Goal: Information Seeking & Learning: Learn about a topic

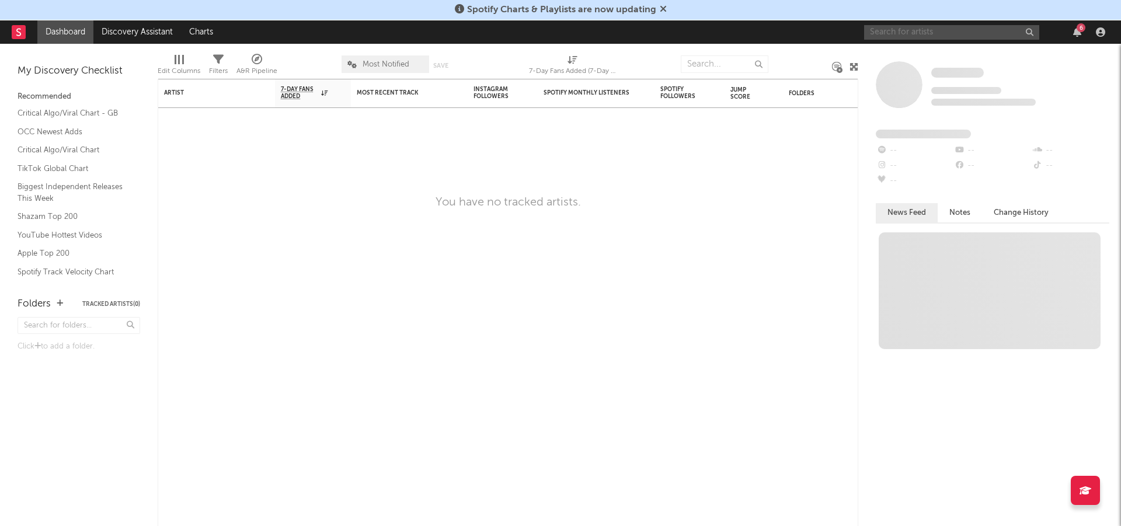
click at [973, 30] on input "text" at bounding box center [951, 32] width 175 height 15
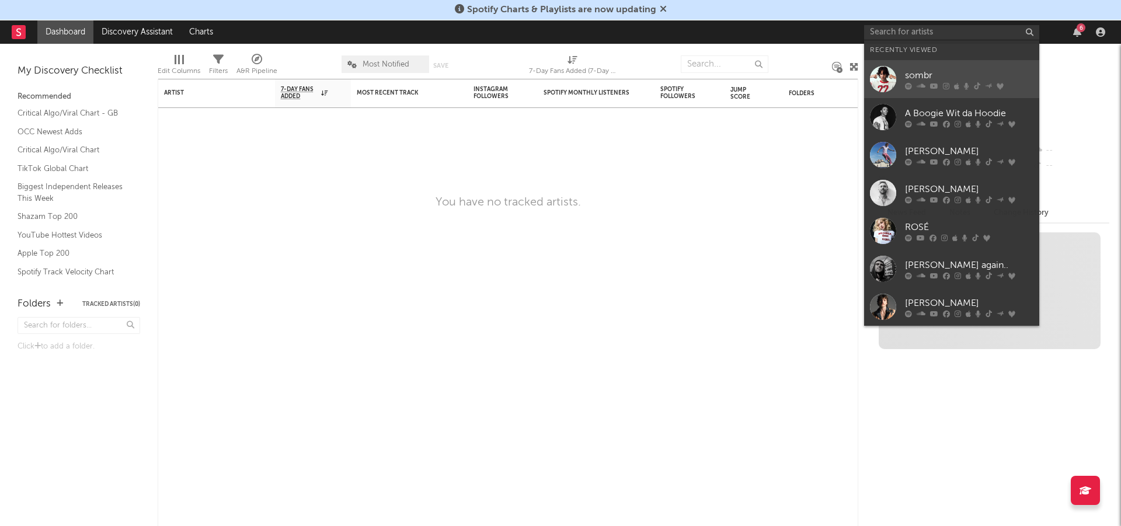
click at [929, 89] on div at bounding box center [969, 85] width 128 height 7
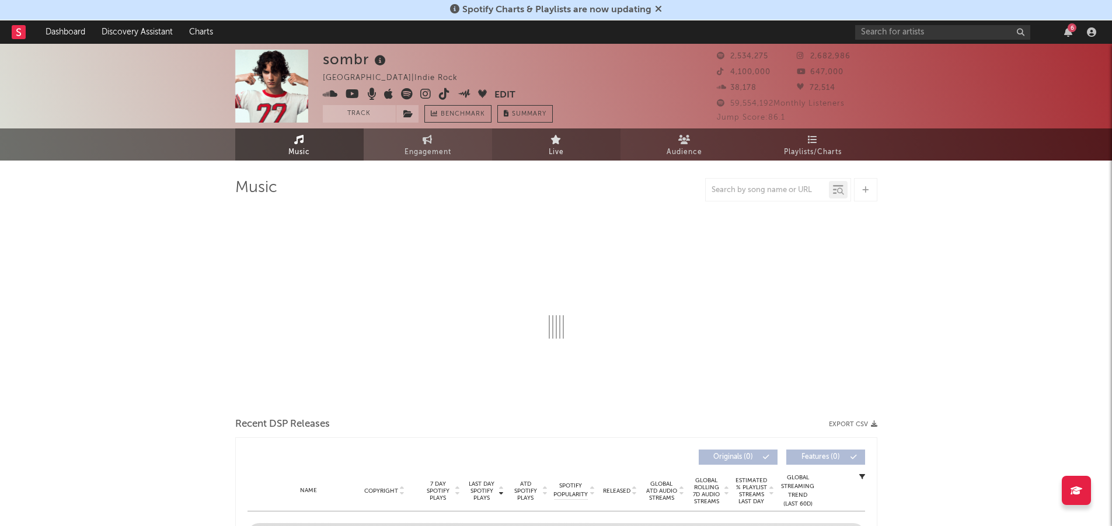
select select "6m"
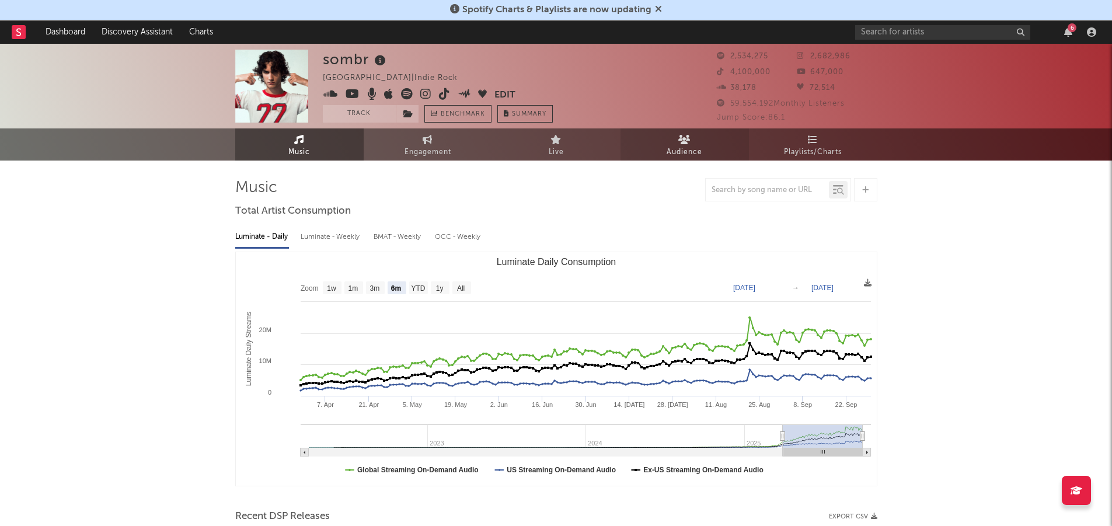
click at [670, 143] on link "Audience" at bounding box center [685, 144] width 128 height 32
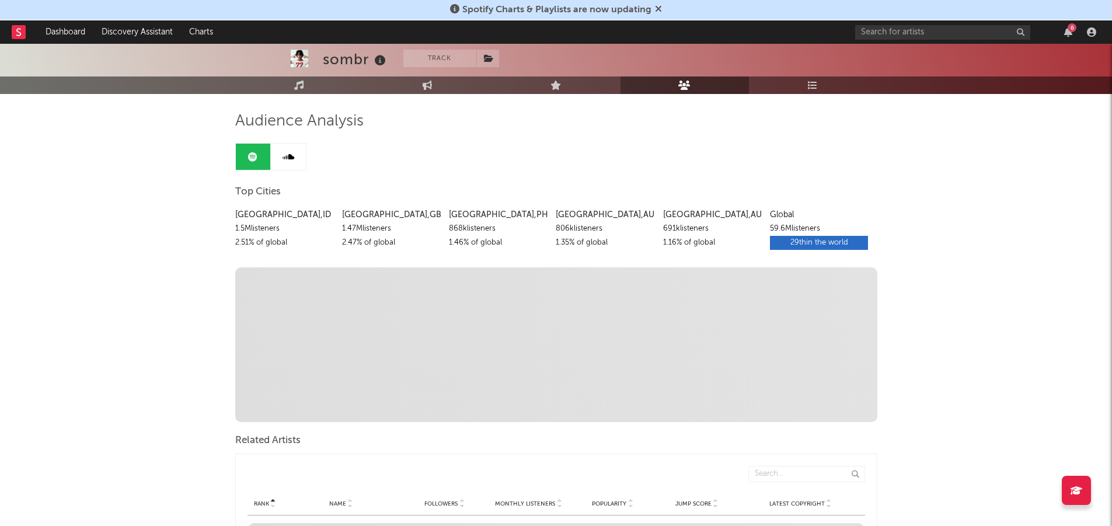
scroll to position [58, 0]
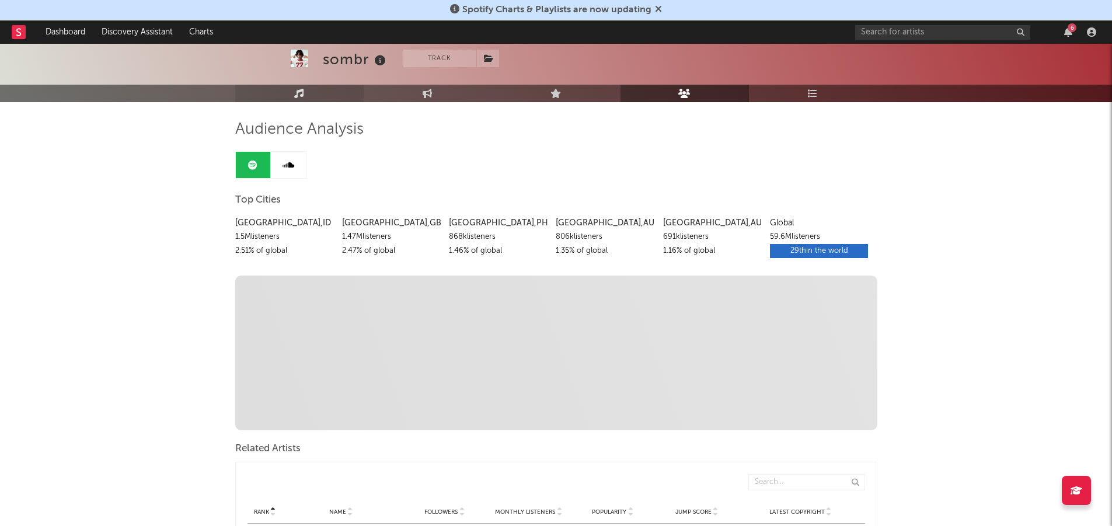
click at [300, 96] on icon at bounding box center [299, 93] width 10 height 9
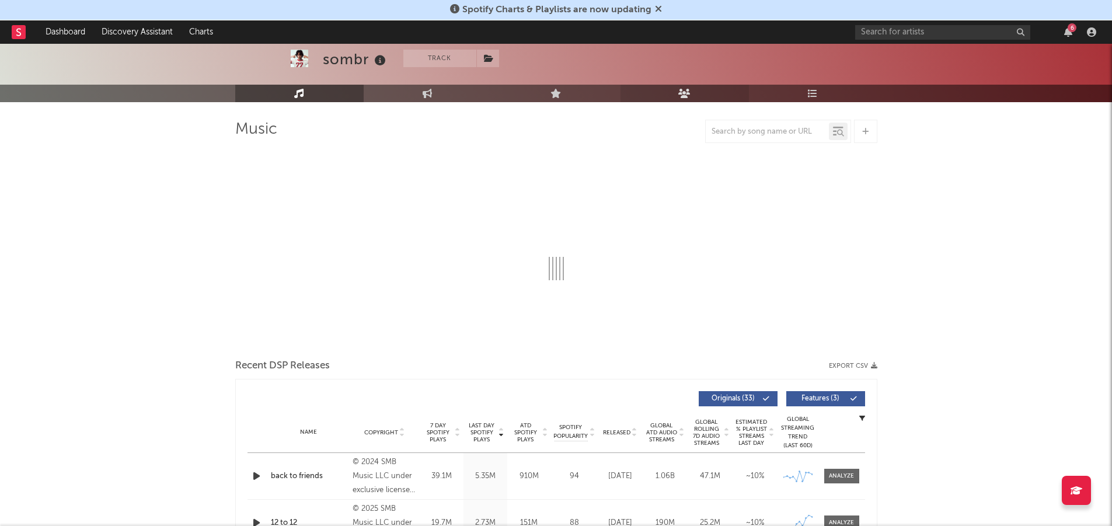
select select "6m"
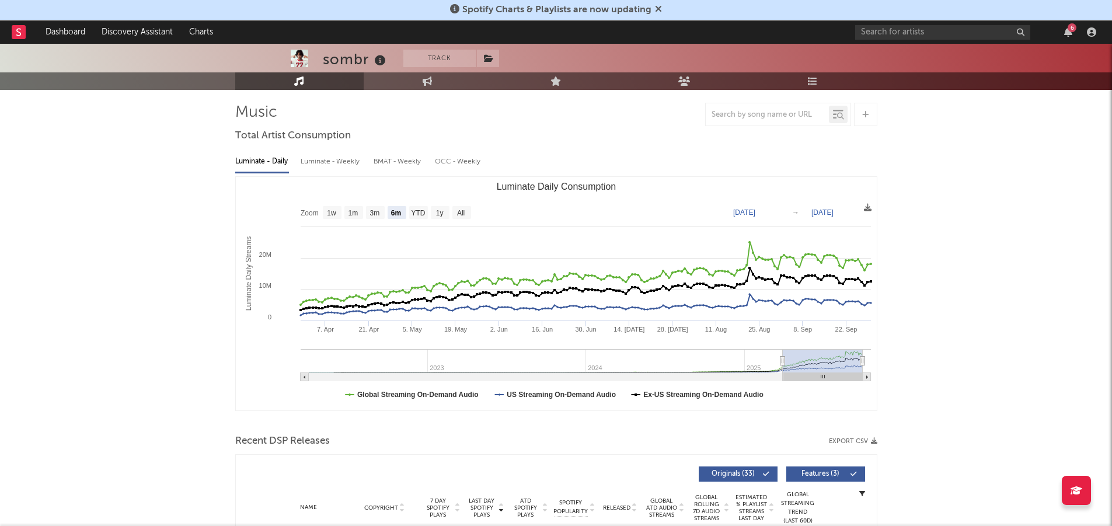
scroll to position [58, 0]
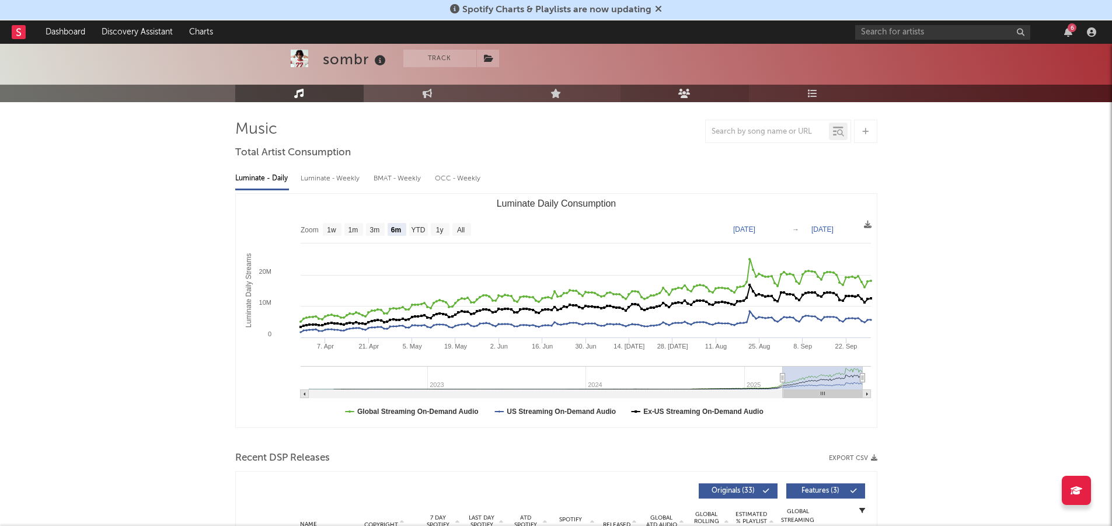
click at [667, 93] on link "Audience" at bounding box center [685, 94] width 128 height 18
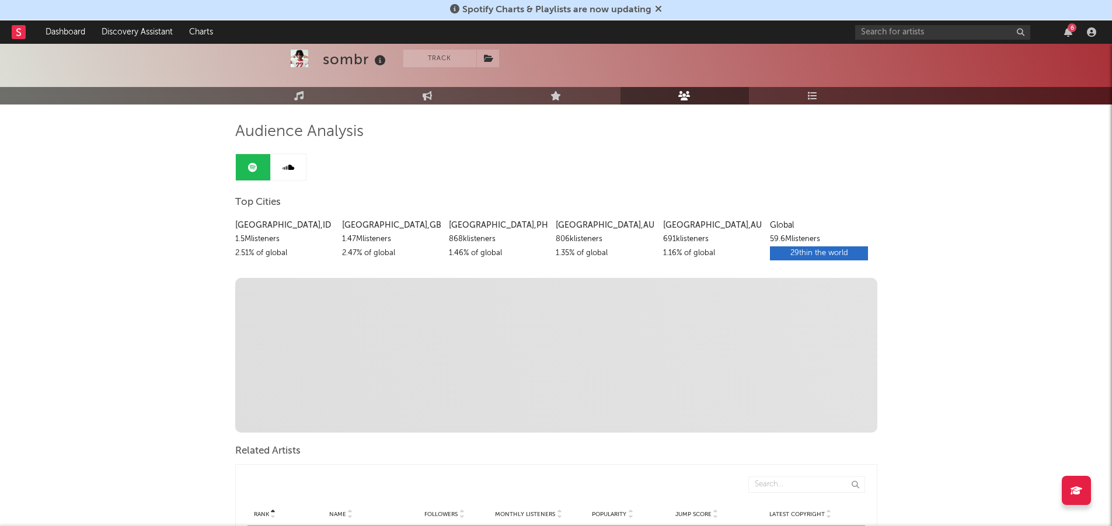
scroll to position [58, 0]
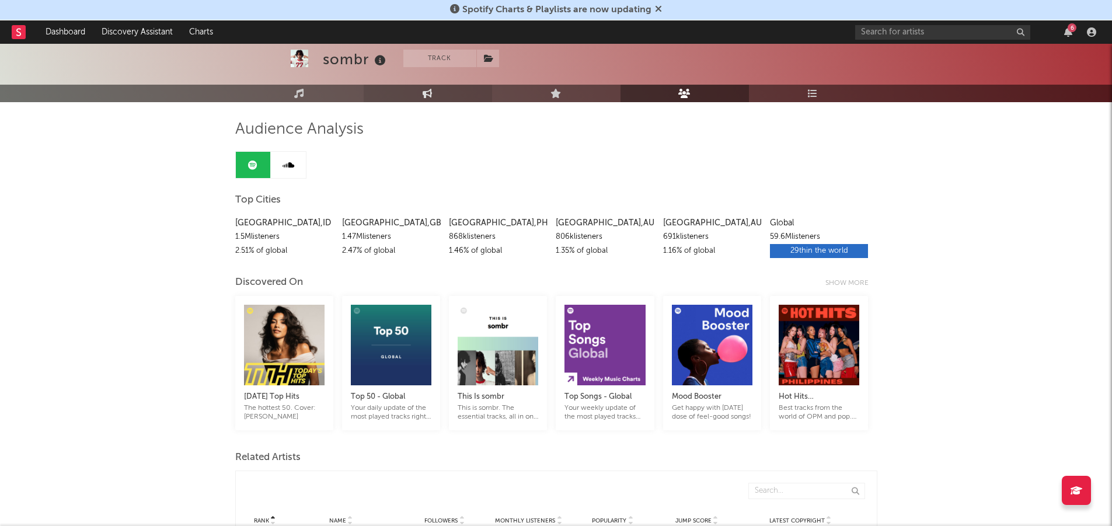
click at [482, 89] on link "Engagement" at bounding box center [428, 94] width 128 height 18
select select "1w"
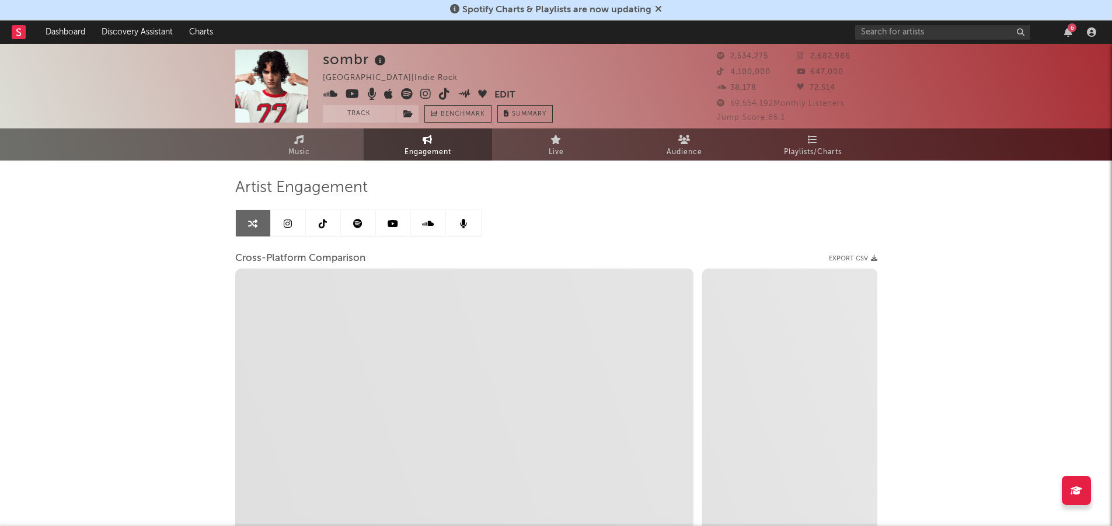
select select "1m"
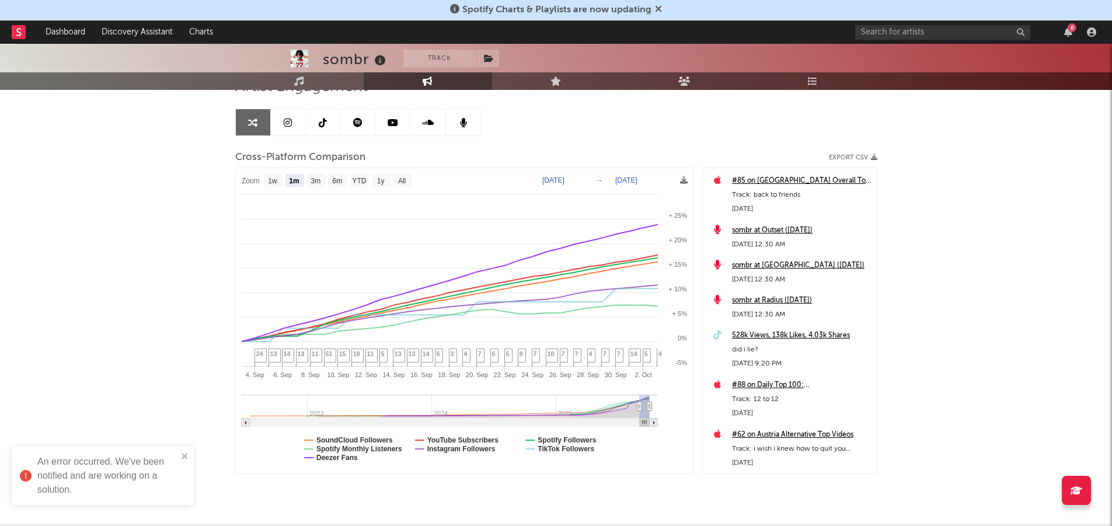
scroll to position [131, 0]
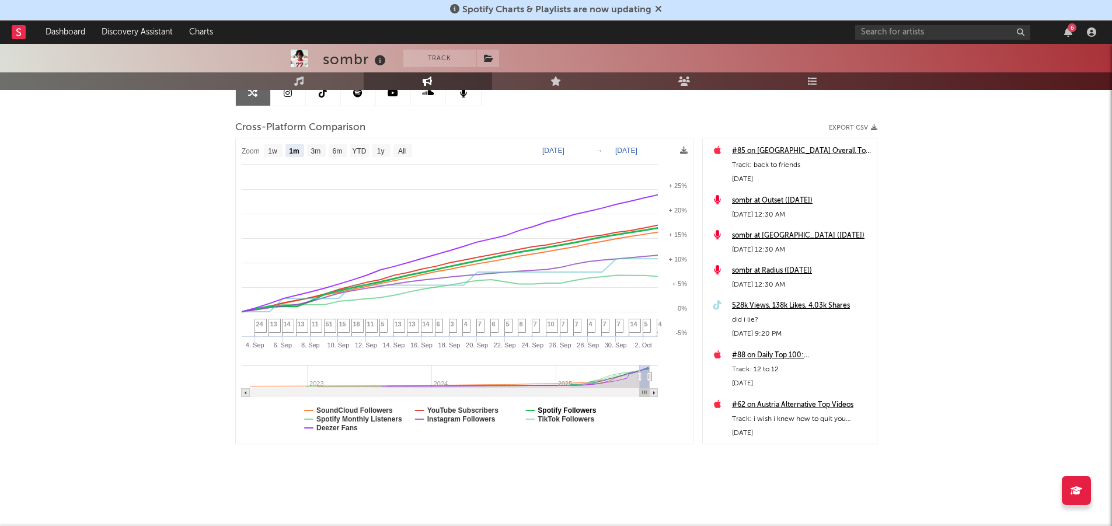
click at [560, 409] on text "Spotify Followers" at bounding box center [567, 410] width 58 height 8
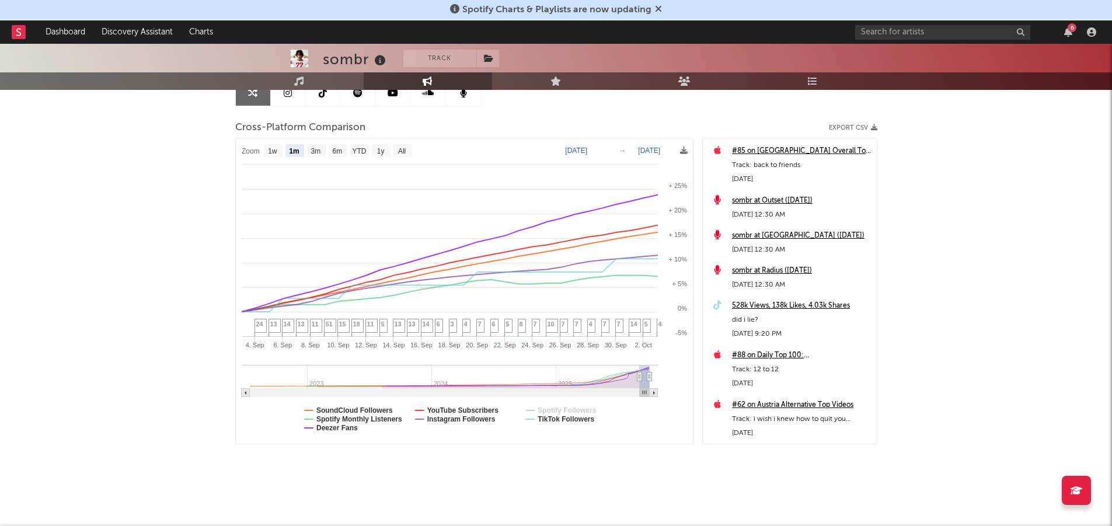
select select "1m"
click at [560, 409] on text "Spotify Followers" at bounding box center [567, 410] width 58 height 8
select select "1m"
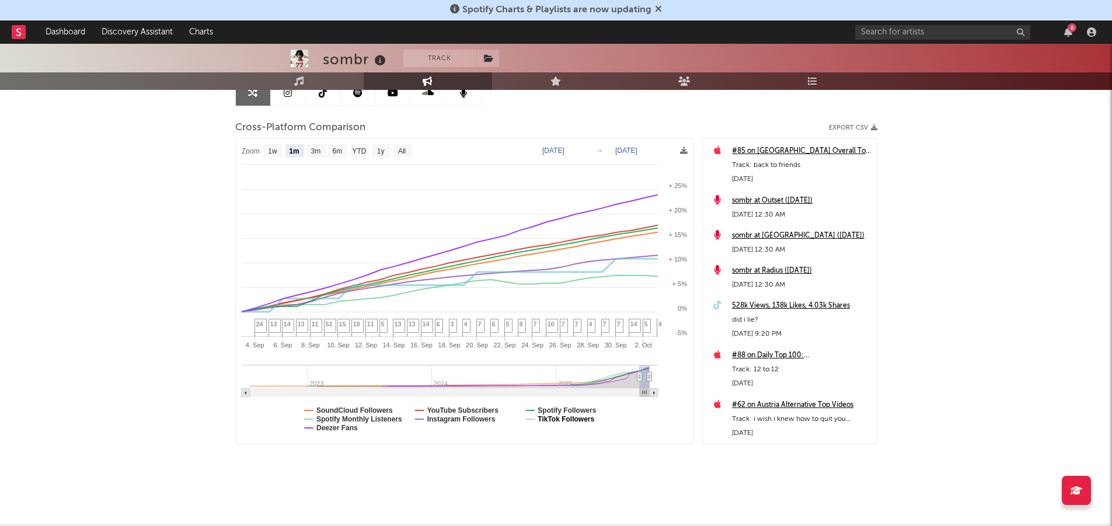
click at [549, 421] on text "TikTok Followers" at bounding box center [566, 419] width 57 height 8
select select "1m"
click at [562, 420] on text "TikTok Followers" at bounding box center [566, 419] width 57 height 8
select select "1m"
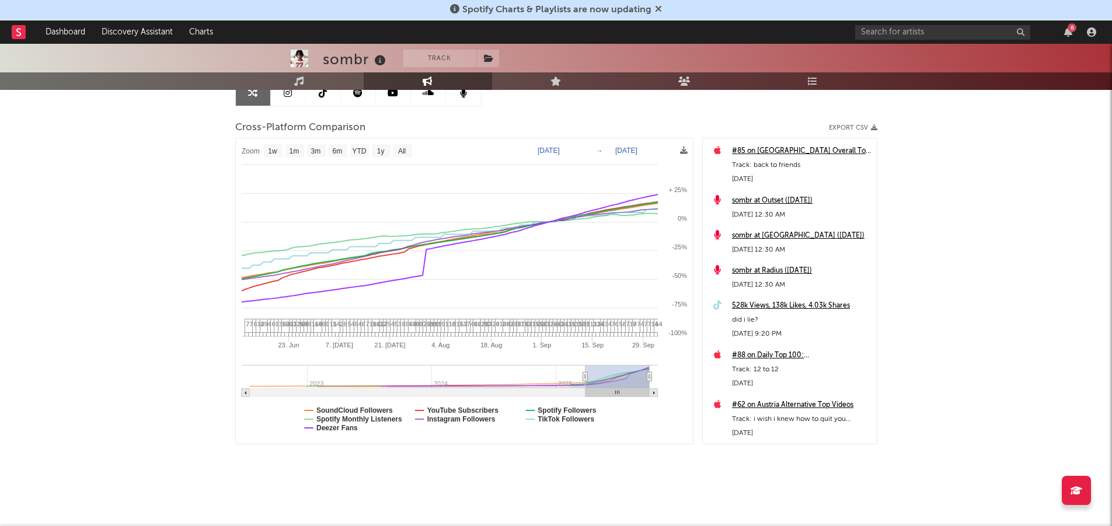
type input "[DATE]"
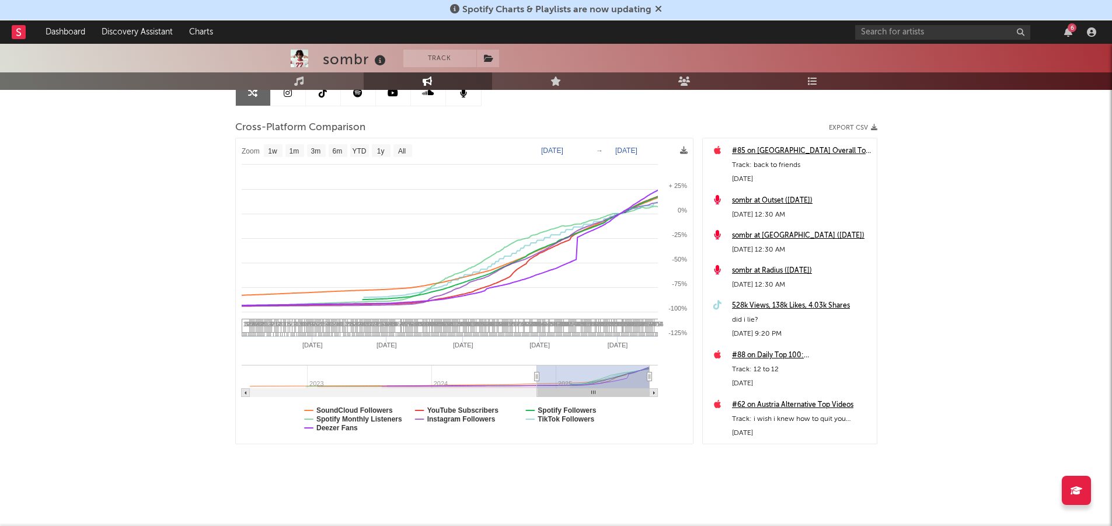
select select "1w"
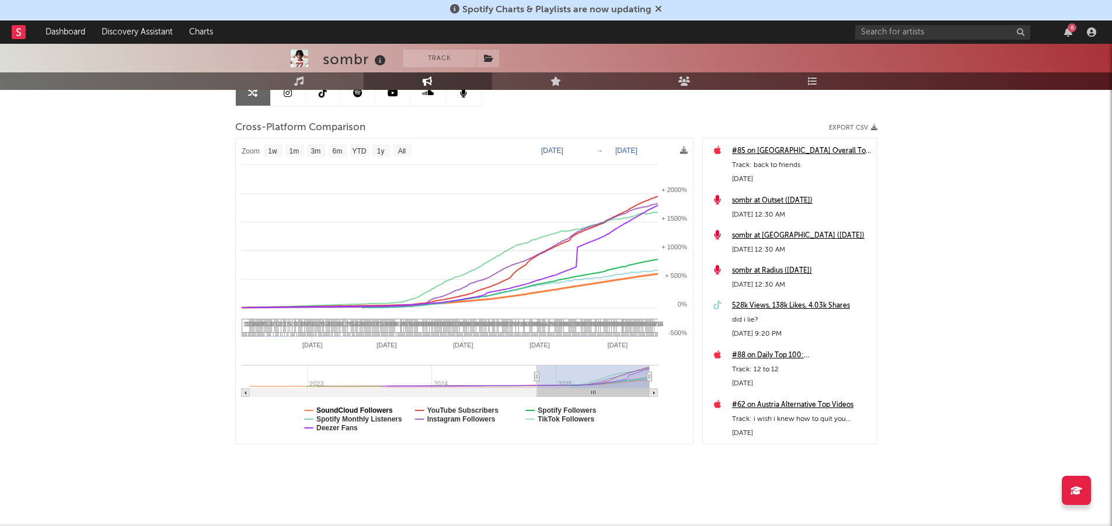
click at [368, 412] on text "SoundCloud Followers" at bounding box center [355, 410] width 76 height 8
select select "1w"
drag, startPoint x: 374, startPoint y: 419, endPoint x: 365, endPoint y: 426, distance: 11.2
click at [374, 419] on text "Spotify Monthly Listeners" at bounding box center [360, 419] width 86 height 8
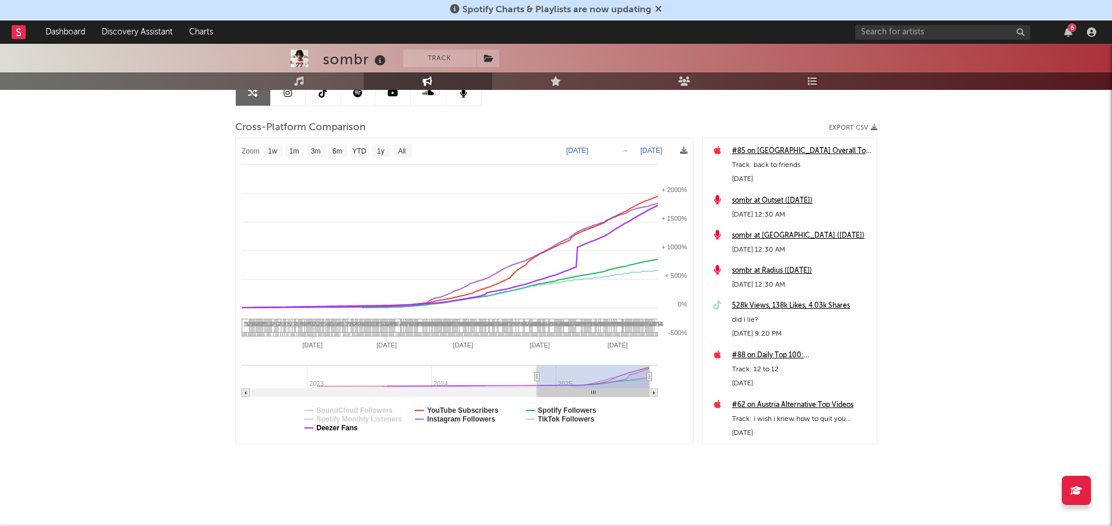
select select "1w"
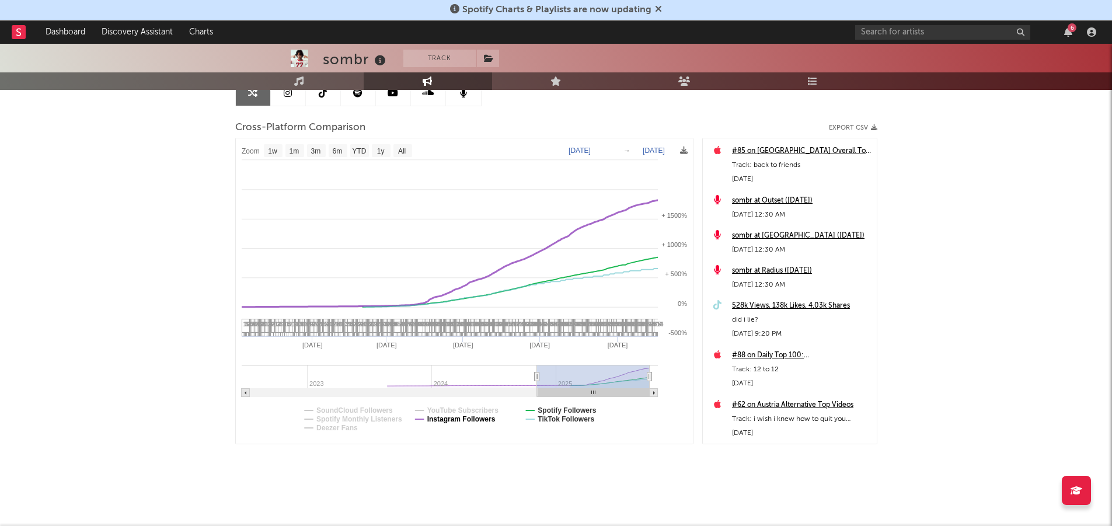
select select "1w"
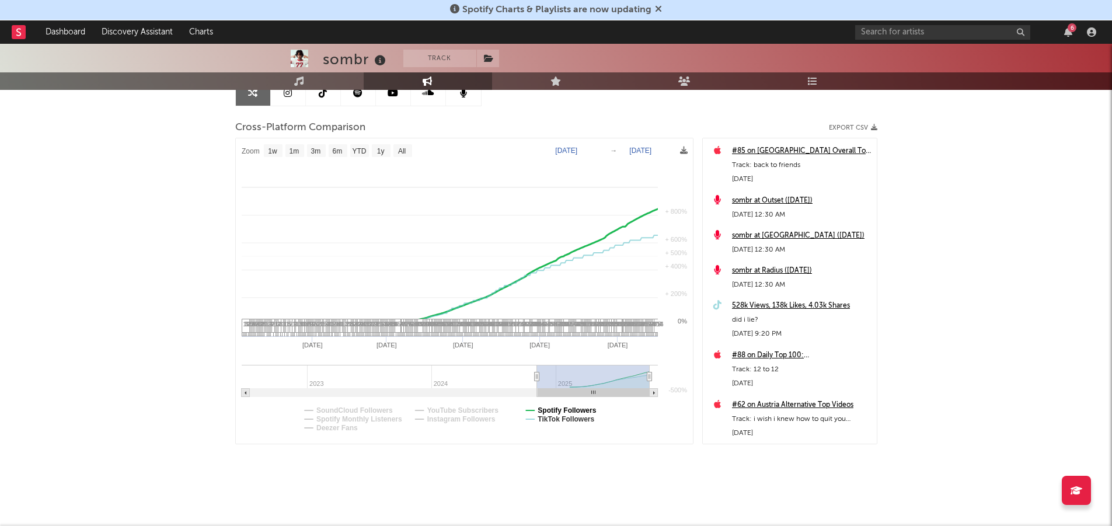
select select "1w"
click at [562, 421] on text "TikTok Followers" at bounding box center [566, 419] width 57 height 8
select select "1w"
click at [563, 412] on text "Spotify Followers" at bounding box center [567, 410] width 58 height 8
drag, startPoint x: 102, startPoint y: 315, endPoint x: 107, endPoint y: 316, distance: 5.9
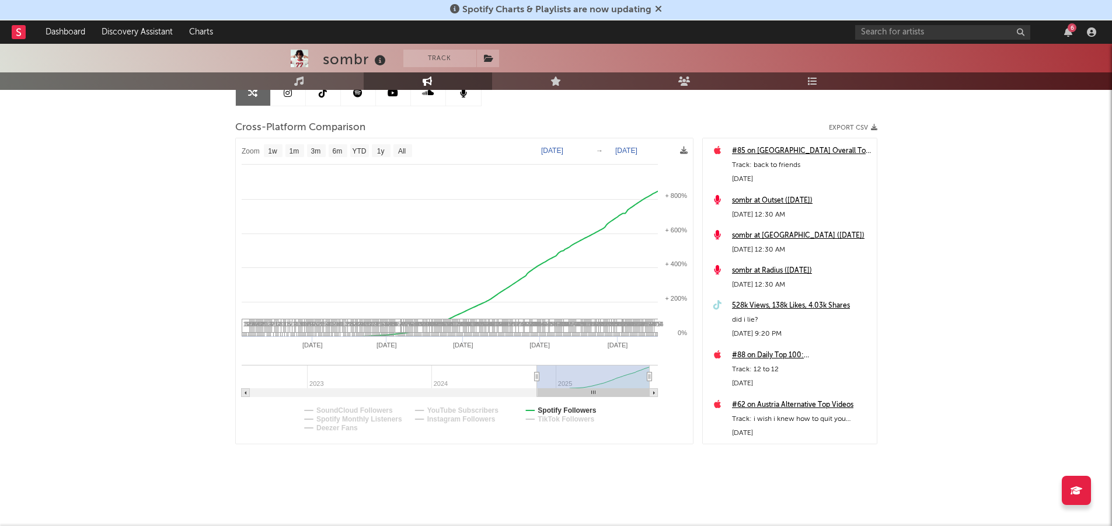
click at [102, 315] on div "sombr Track [GEOGRAPHIC_DATA] | Indie Rock Edit Track Benchmark Summary 2,534,2…" at bounding box center [556, 219] width 1112 height 613
click at [686, 149] on icon at bounding box center [684, 151] width 8 height 8
click at [291, 142] on rect at bounding box center [464, 290] width 457 height 305
click at [297, 147] on text "1m" at bounding box center [294, 151] width 10 height 8
select select "1m"
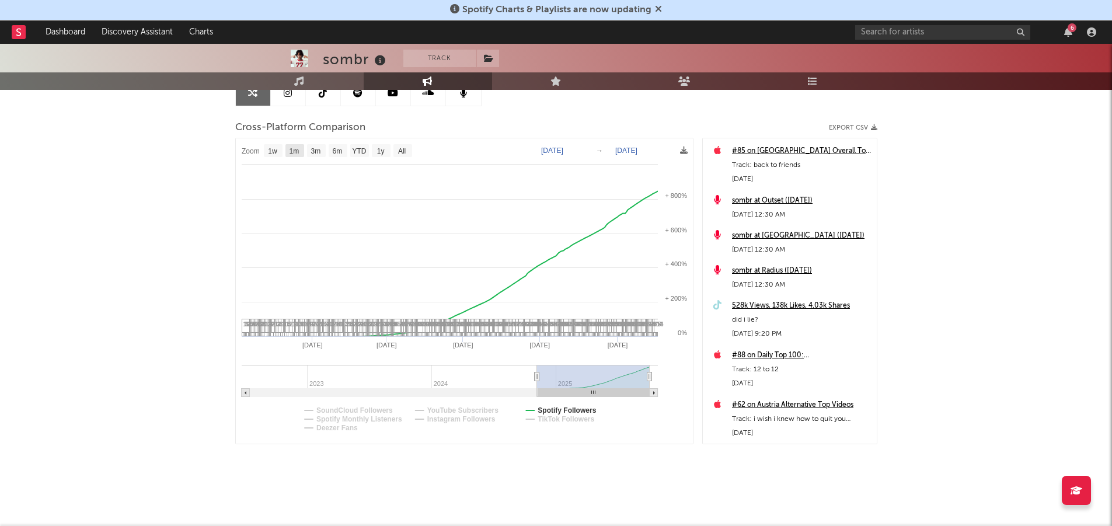
type input "[DATE]"
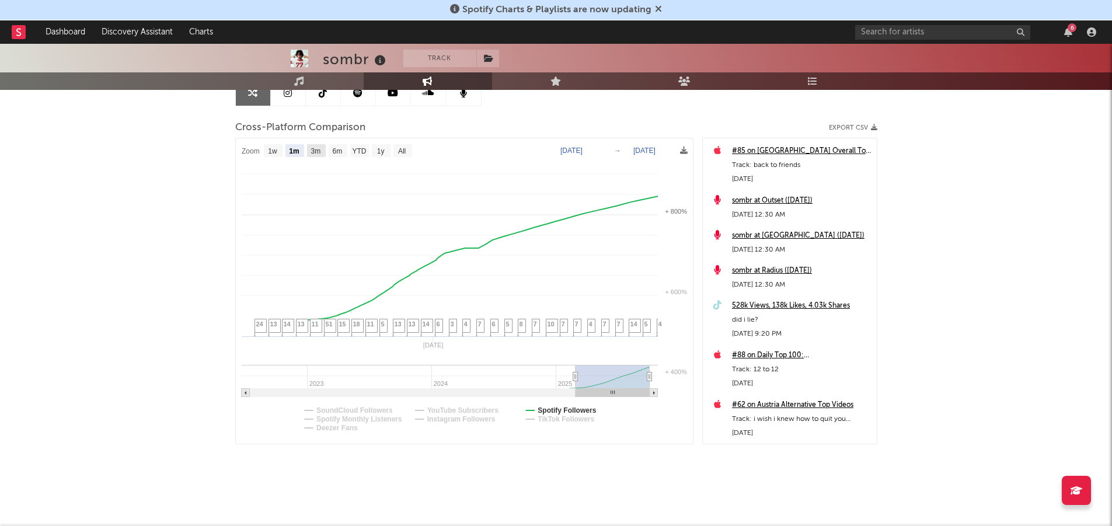
select select "1m"
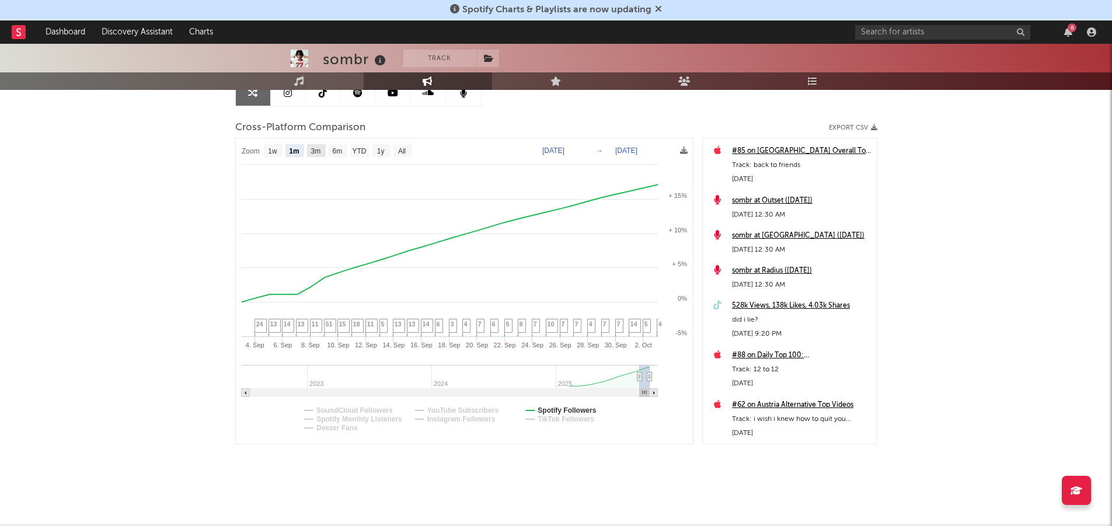
select select "3m"
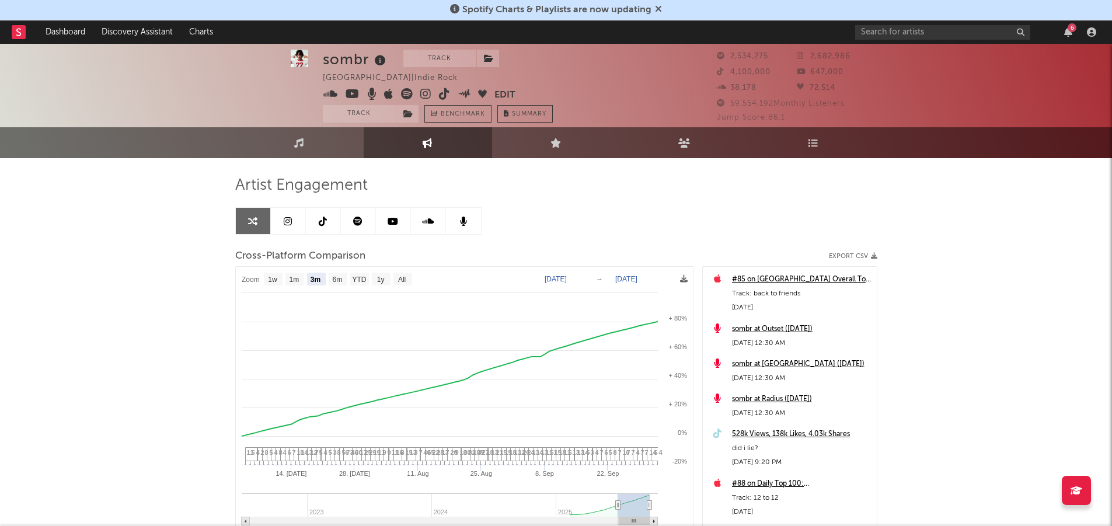
scroll to position [0, 0]
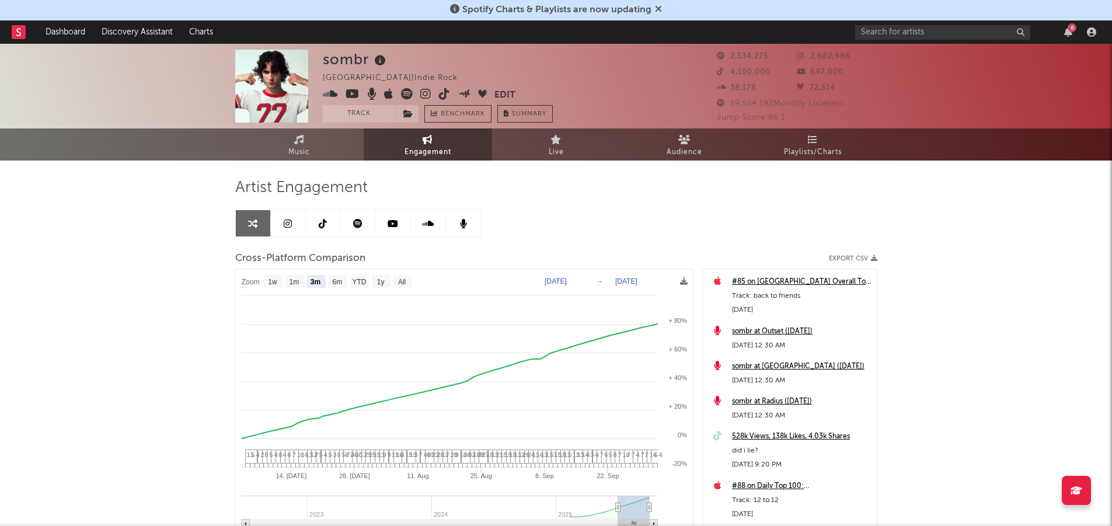
select select "3m"
click at [879, 27] on input "text" at bounding box center [942, 32] width 175 height 15
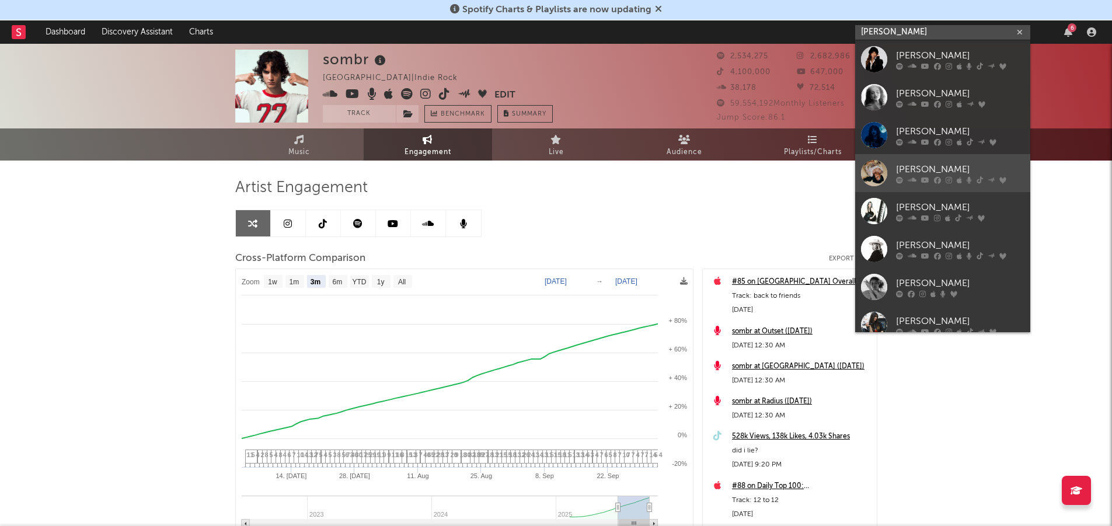
type input "rachel"
click at [923, 171] on div "Rachel Chinouriri" at bounding box center [960, 169] width 128 height 14
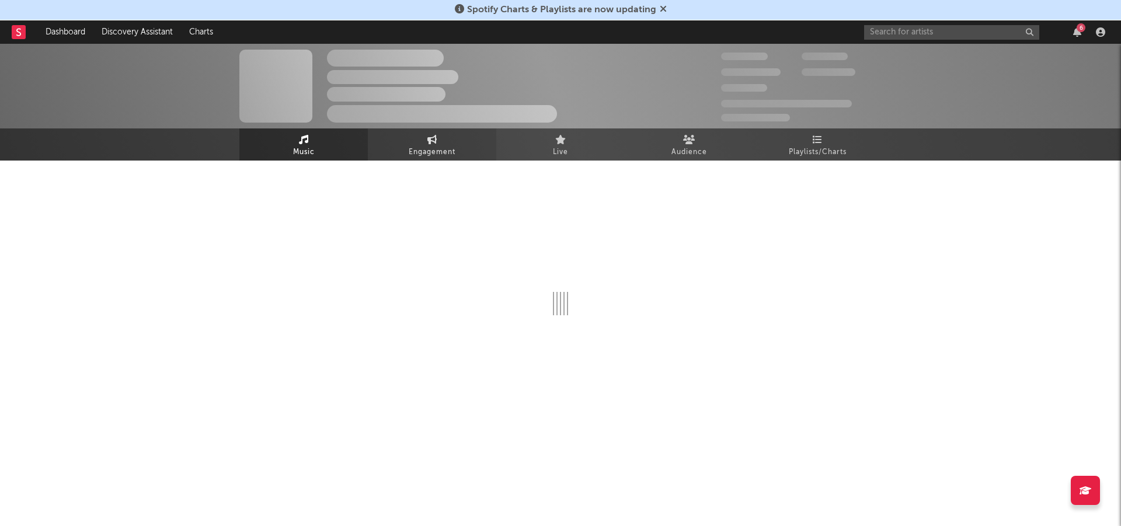
click at [407, 143] on link "Engagement" at bounding box center [432, 144] width 128 height 32
select select "1w"
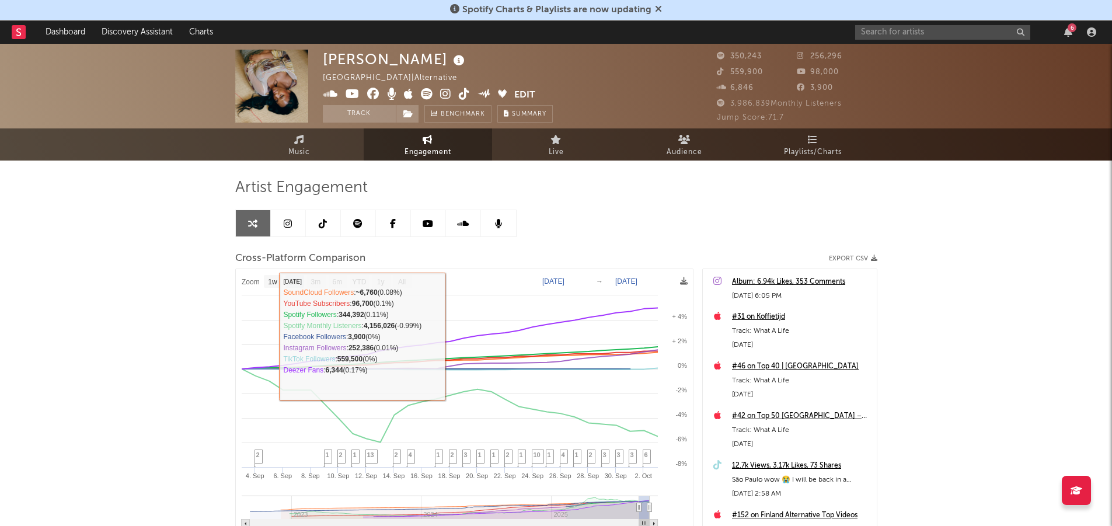
click at [107, 300] on div "Rachel Chinouriri United Kingdom | Alternative Edit Track Benchmark Summary 350…" at bounding box center [556, 350] width 1112 height 613
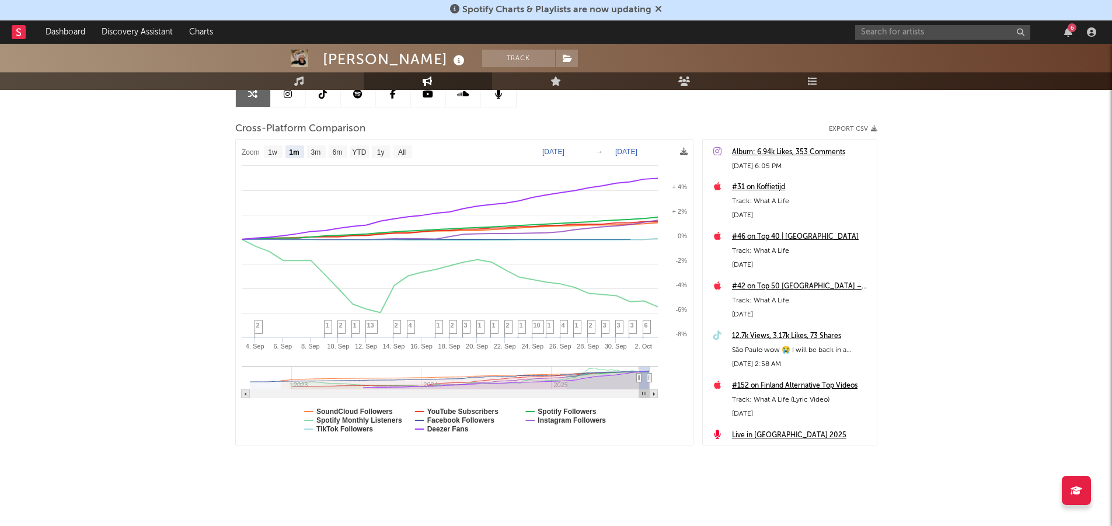
scroll to position [131, 0]
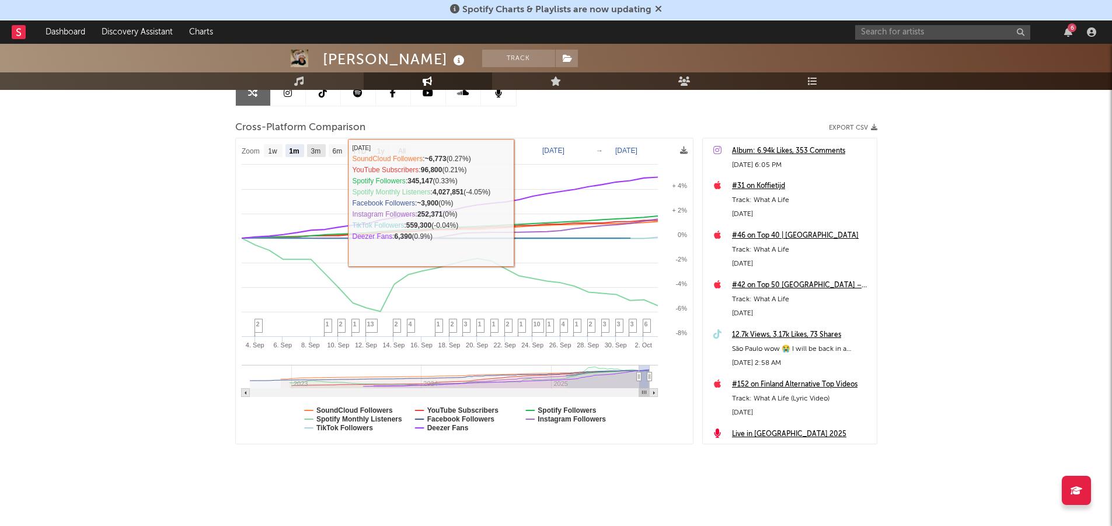
click at [324, 149] on rect at bounding box center [316, 150] width 19 height 13
select select "3m"
type input "[DATE]"
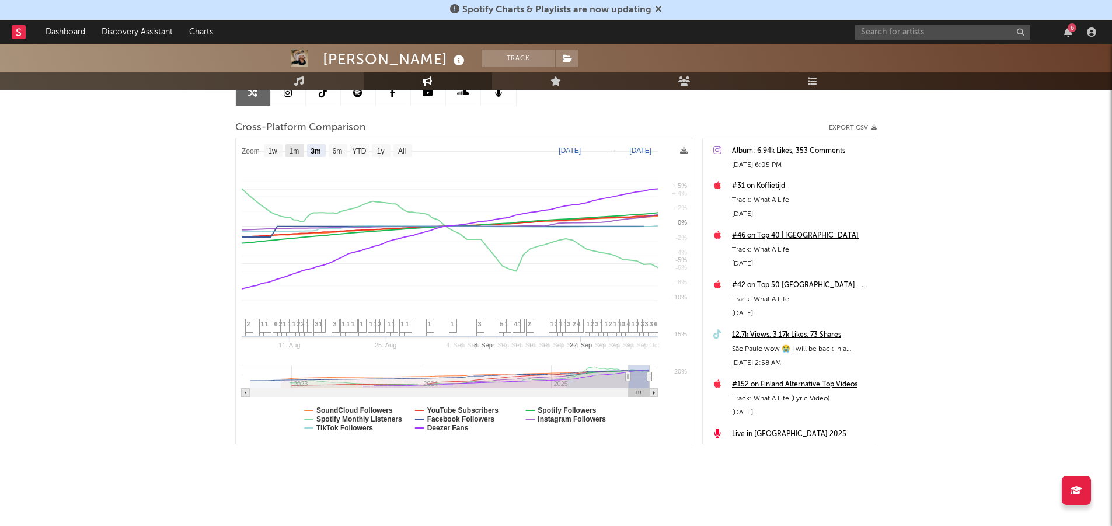
select select "3m"
